Goal: Communication & Community: Answer question/provide support

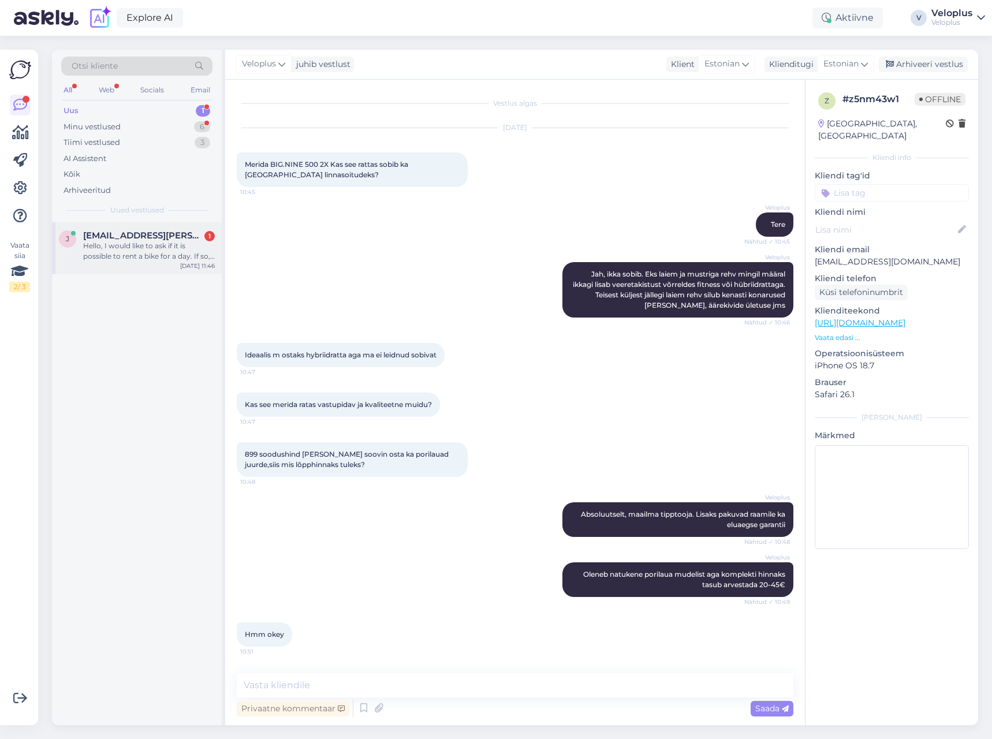
click at [133, 247] on div "Hello, I would like to ask if it is possible to rent a bike for a day. If so, h…" at bounding box center [149, 251] width 132 height 21
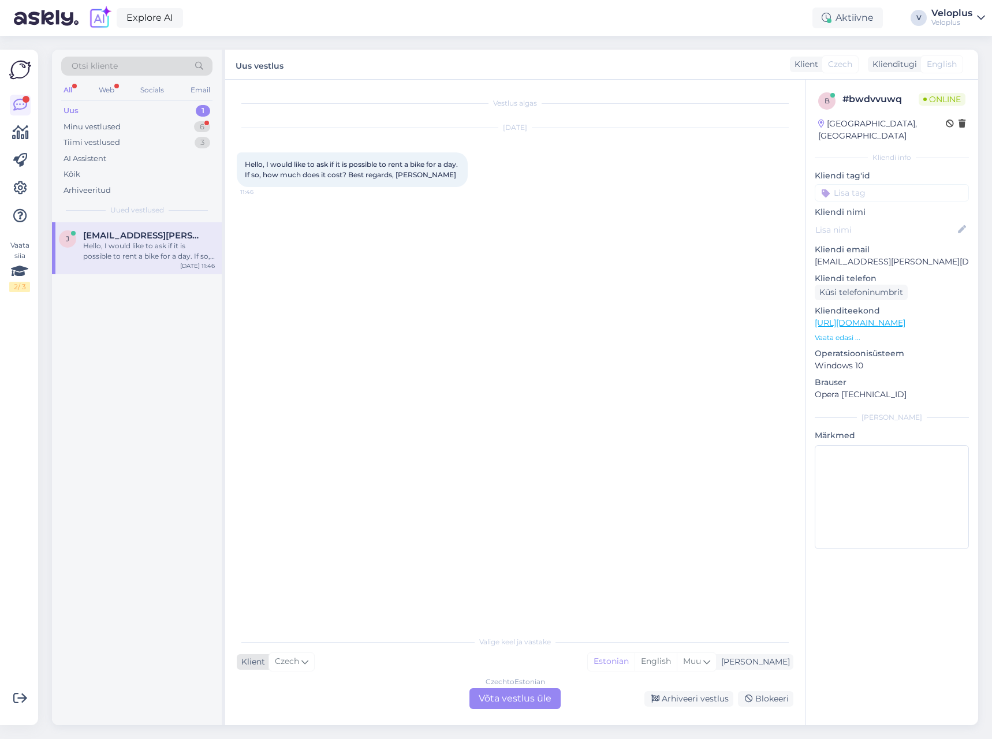
click at [294, 661] on span "Czech" at bounding box center [287, 661] width 24 height 13
type input "en"
click at [305, 593] on link "English" at bounding box center [300, 595] width 127 height 18
click at [517, 696] on div "English to English Võta vestlus üle" at bounding box center [514, 698] width 91 height 21
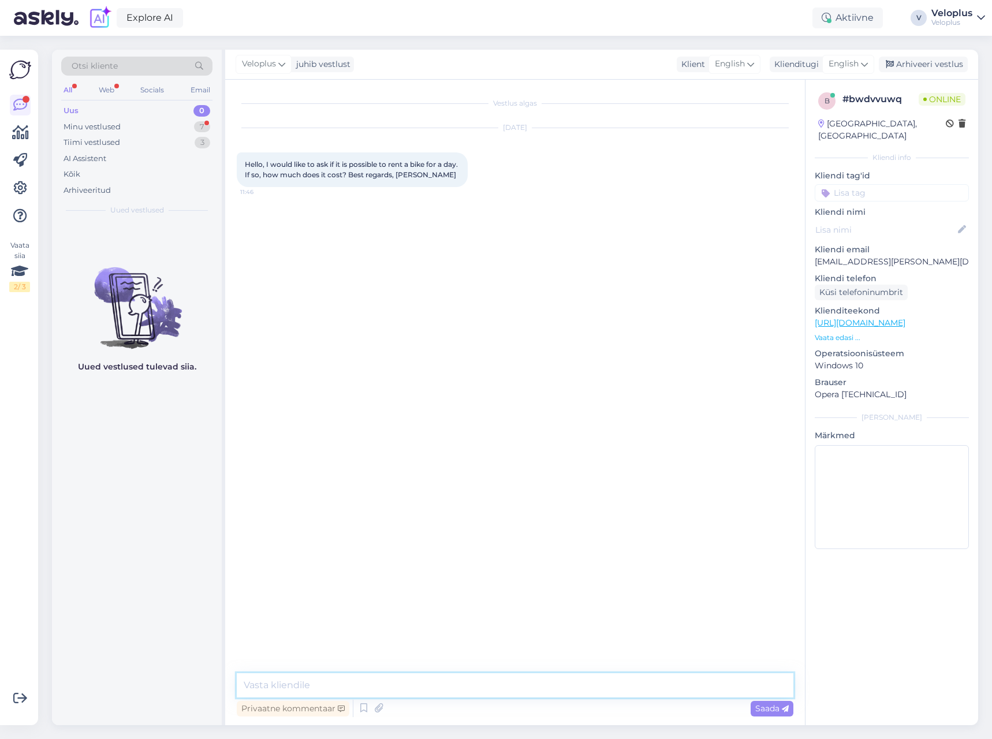
click at [460, 695] on textarea at bounding box center [515, 685] width 556 height 24
click at [623, 696] on textarea "Hello. We only sell bikes and we don't have a rental. But I recommend this" at bounding box center [515, 685] width 556 height 24
paste textarea "[URL][DOMAIN_NAME]"
type textarea "Hello. We only sell bikes and we don't have a rental. But I recommend this plac…"
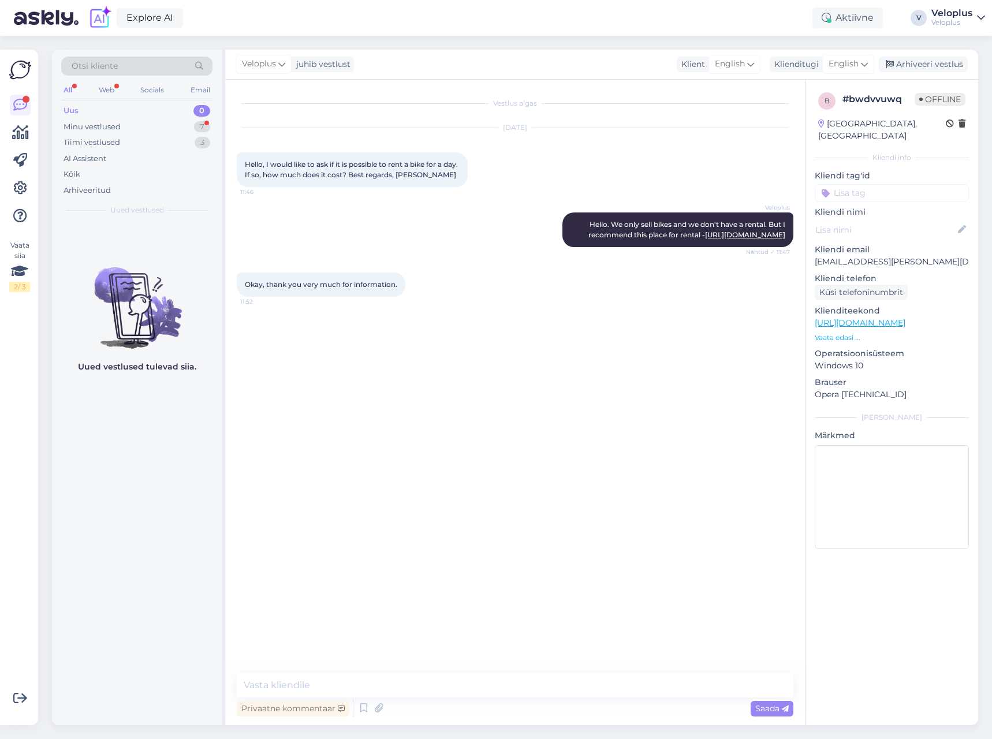
click at [359, 309] on div "Okay, thank you very much for information. 11:52" at bounding box center [515, 285] width 556 height 50
click at [174, 122] on div "Minu vestlused 7" at bounding box center [136, 127] width 151 height 16
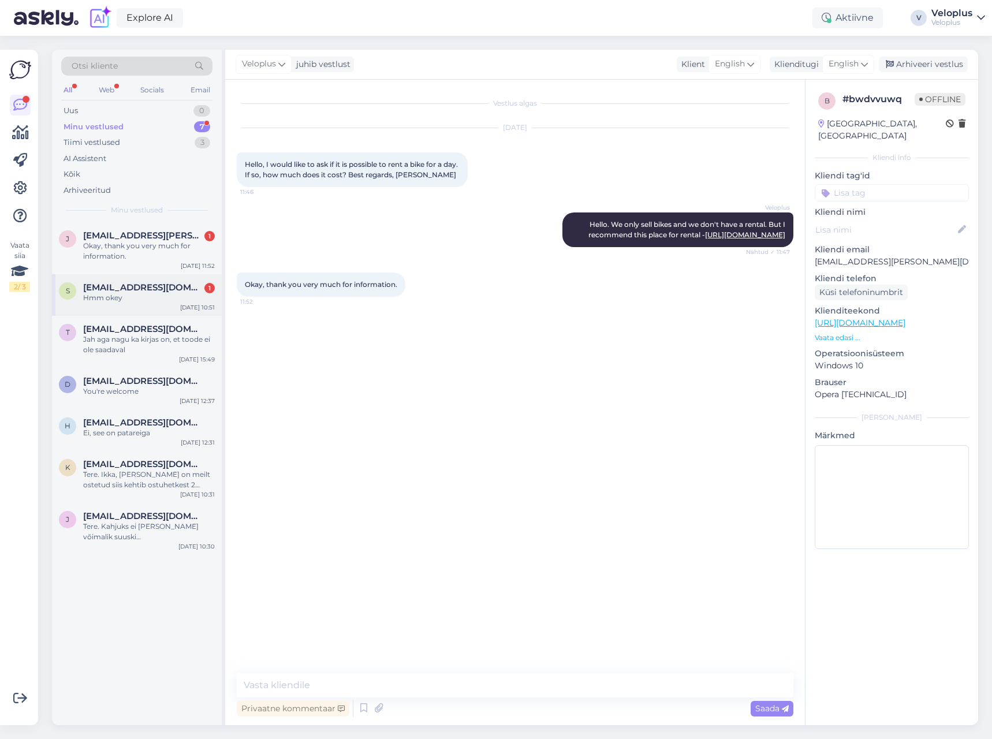
drag, startPoint x: 141, startPoint y: 264, endPoint x: 139, endPoint y: 283, distance: 19.2
click at [141, 263] on div "[PERSON_NAME] [PERSON_NAME][EMAIL_ADDRESS][DOMAIN_NAME] 1 Okay, thank you very …" at bounding box center [137, 248] width 170 height 52
click at [138, 298] on div "Hmm okey" at bounding box center [149, 298] width 132 height 10
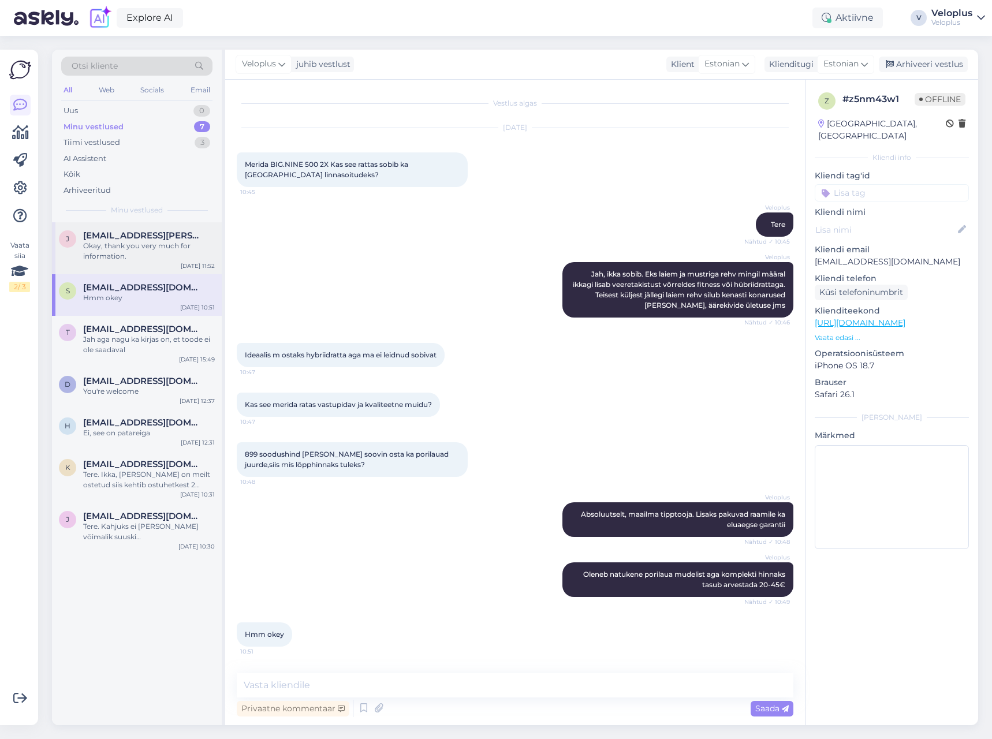
click at [141, 234] on span "[EMAIL_ADDRESS][PERSON_NAME][DOMAIN_NAME]" at bounding box center [143, 235] width 120 height 10
